Goal: Task Accomplishment & Management: Use online tool/utility

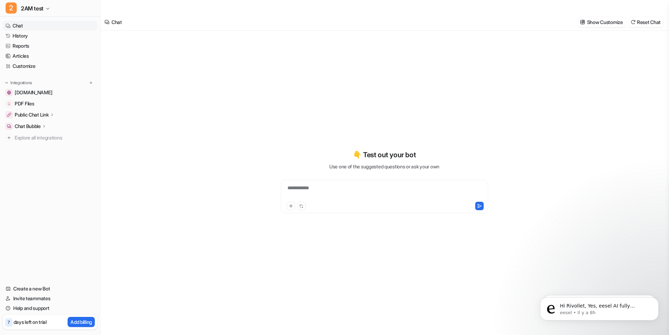
type textarea "**********"
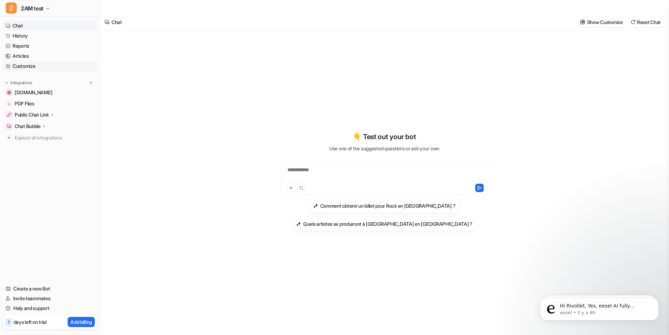
click at [28, 64] on link "Customize" at bounding box center [50, 66] width 94 height 10
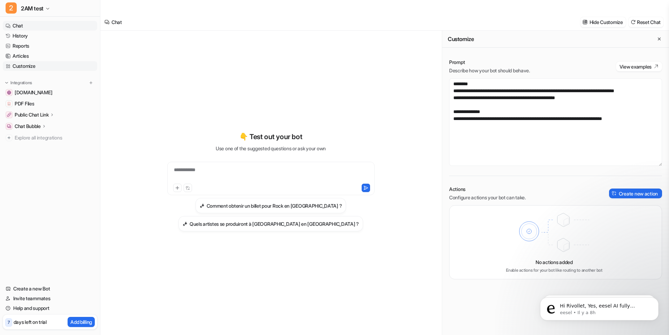
click at [24, 67] on link "Customize" at bounding box center [50, 66] width 94 height 10
click at [25, 42] on link "Reports" at bounding box center [50, 46] width 94 height 10
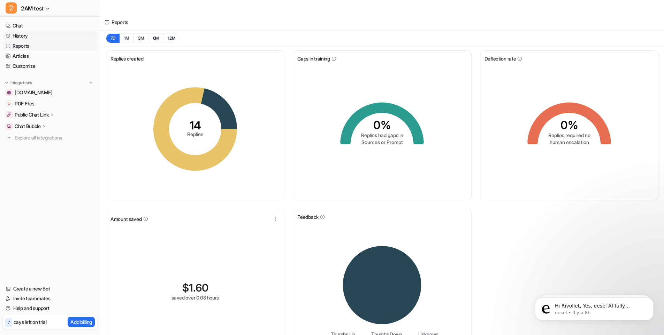
click at [25, 36] on link "History" at bounding box center [50, 36] width 94 height 10
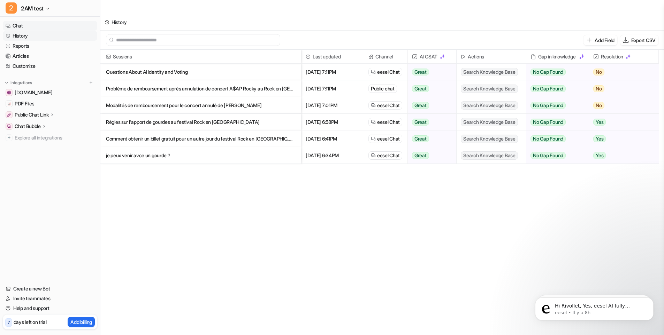
click at [21, 30] on link "Chat" at bounding box center [50, 26] width 94 height 10
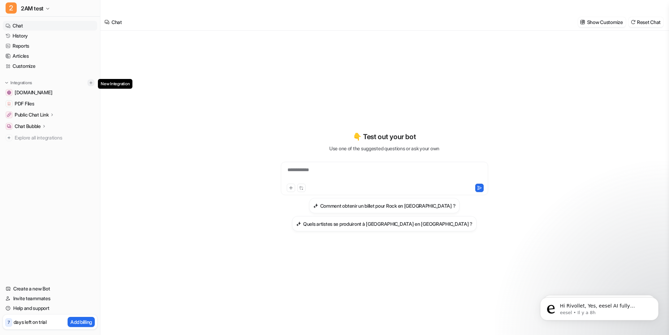
click at [90, 82] on img at bounding box center [90, 82] width 5 height 5
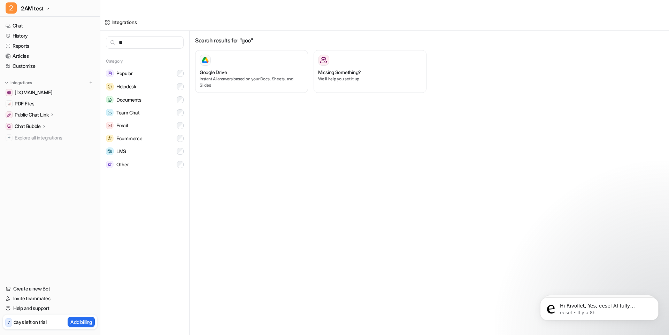
type input "*"
type input "**"
click at [283, 76] on p "Get AI draft replies based on your past emails" at bounding box center [252, 79] width 104 height 6
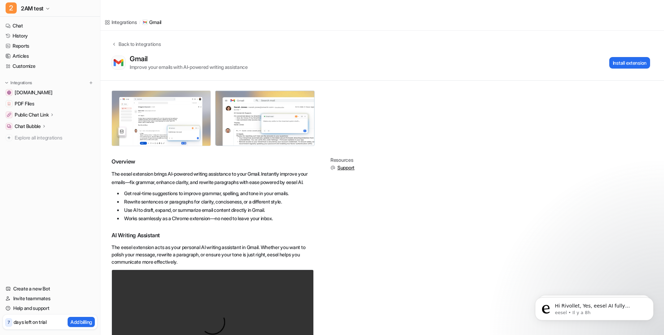
scroll to position [61, 0]
